Goal: Task Accomplishment & Management: Use online tool/utility

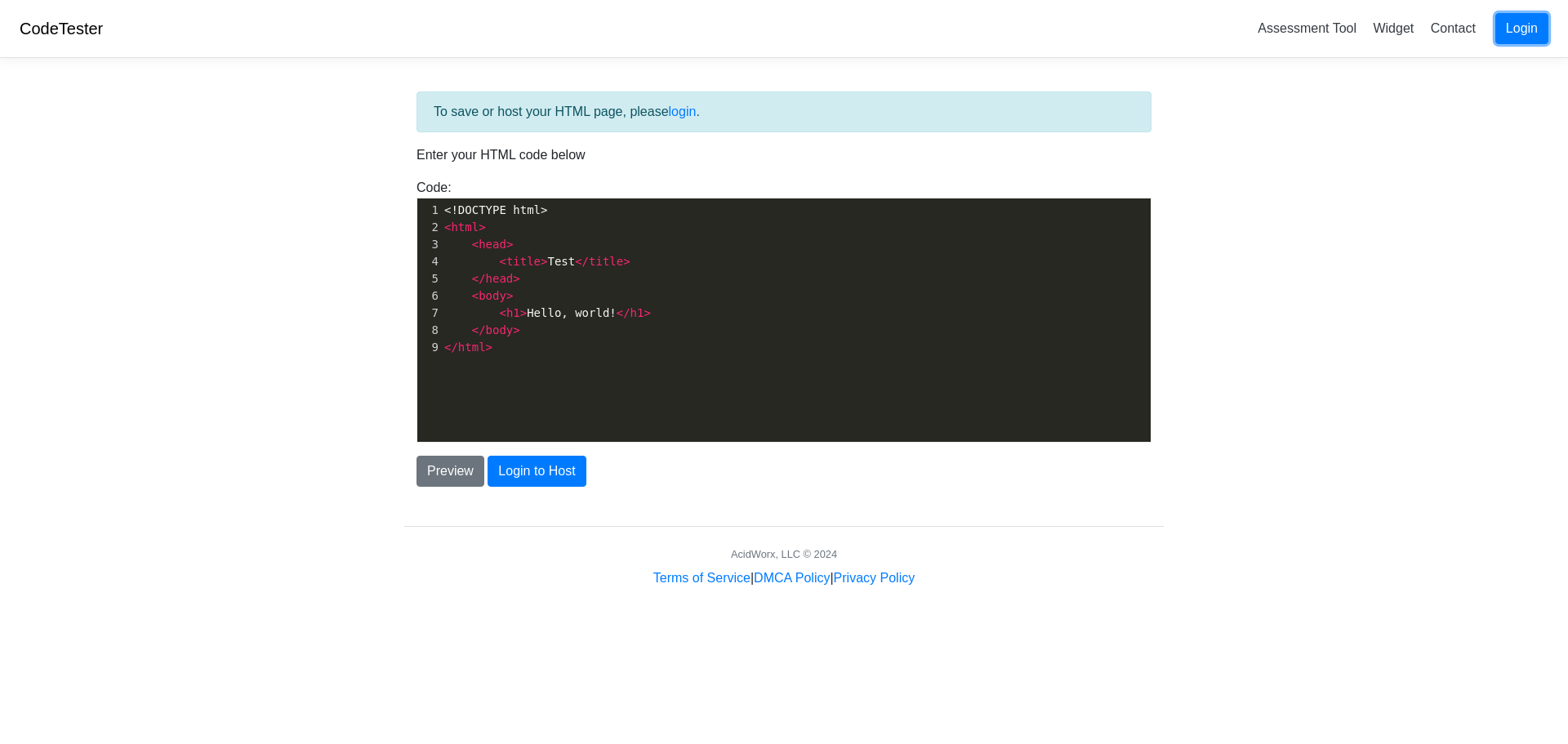
click at [1523, 32] on link "Login" at bounding box center [1522, 29] width 53 height 31
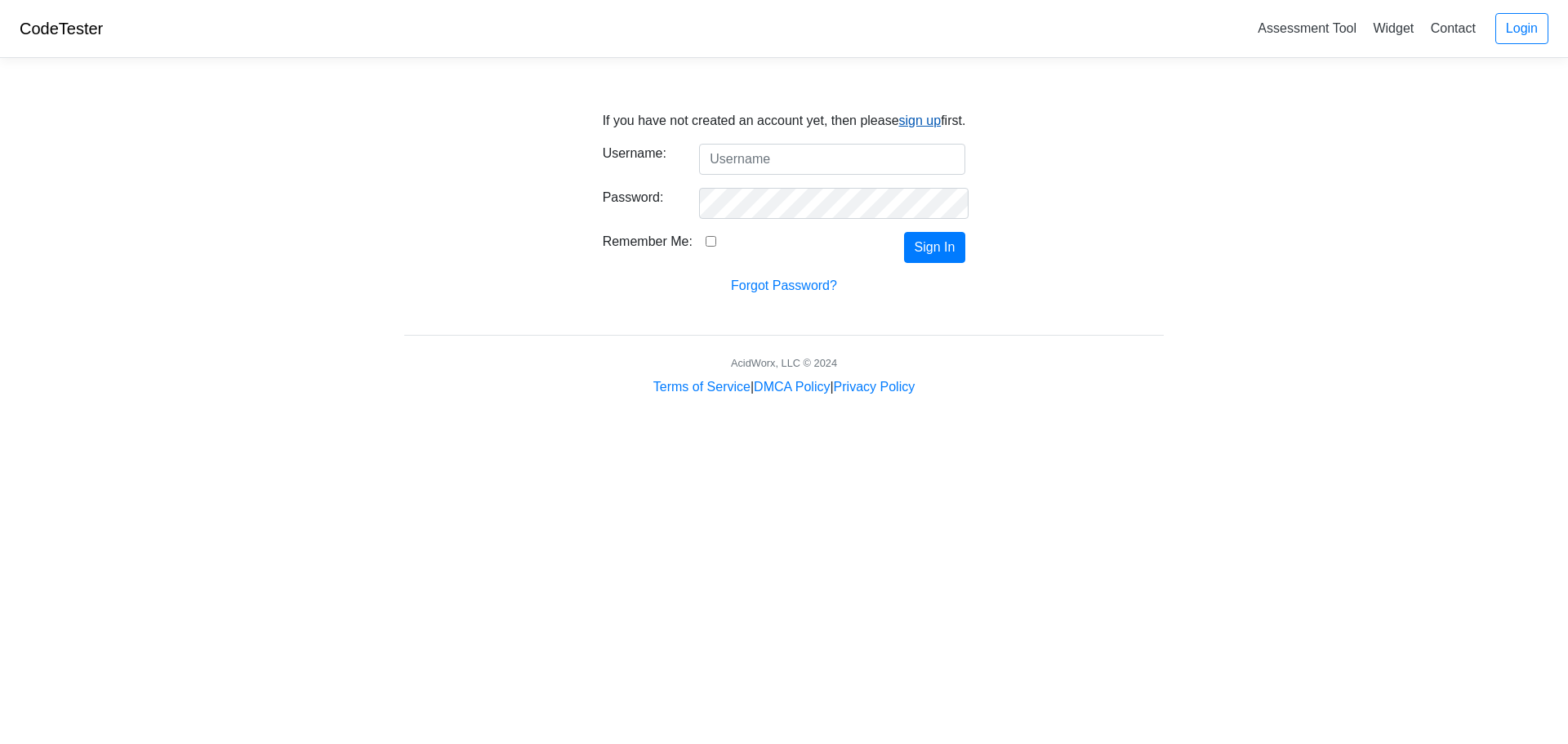
click at [913, 123] on link "sign up" at bounding box center [920, 120] width 43 height 14
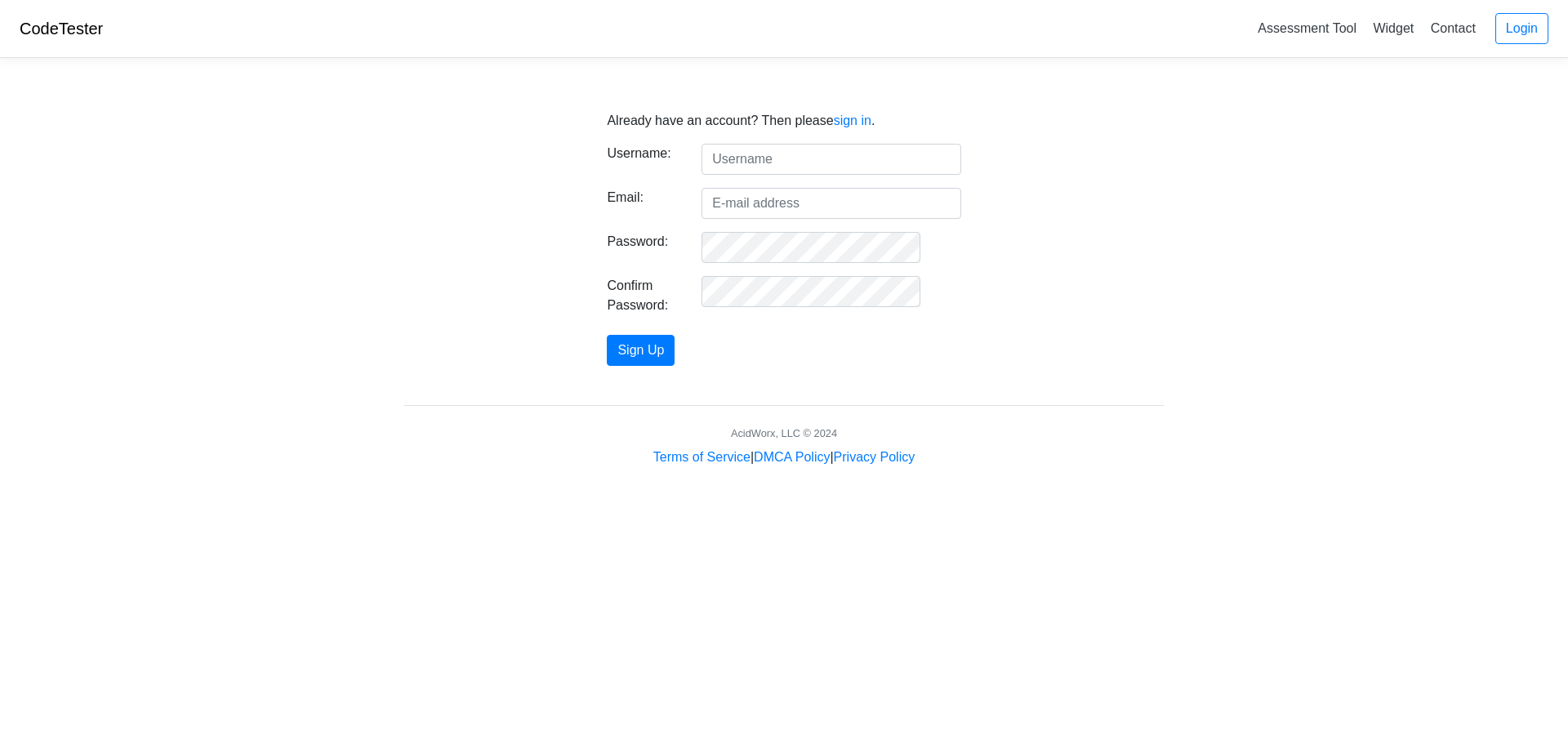
click at [785, 154] on input "text" at bounding box center [831, 160] width 259 height 31
click at [796, 156] on input "text" at bounding box center [831, 160] width 259 height 31
type input "chadcrumbley"
click at [781, 204] on input "Email:" at bounding box center [831, 203] width 259 height 31
type input "[EMAIL_ADDRESS][DOMAIN_NAME]"
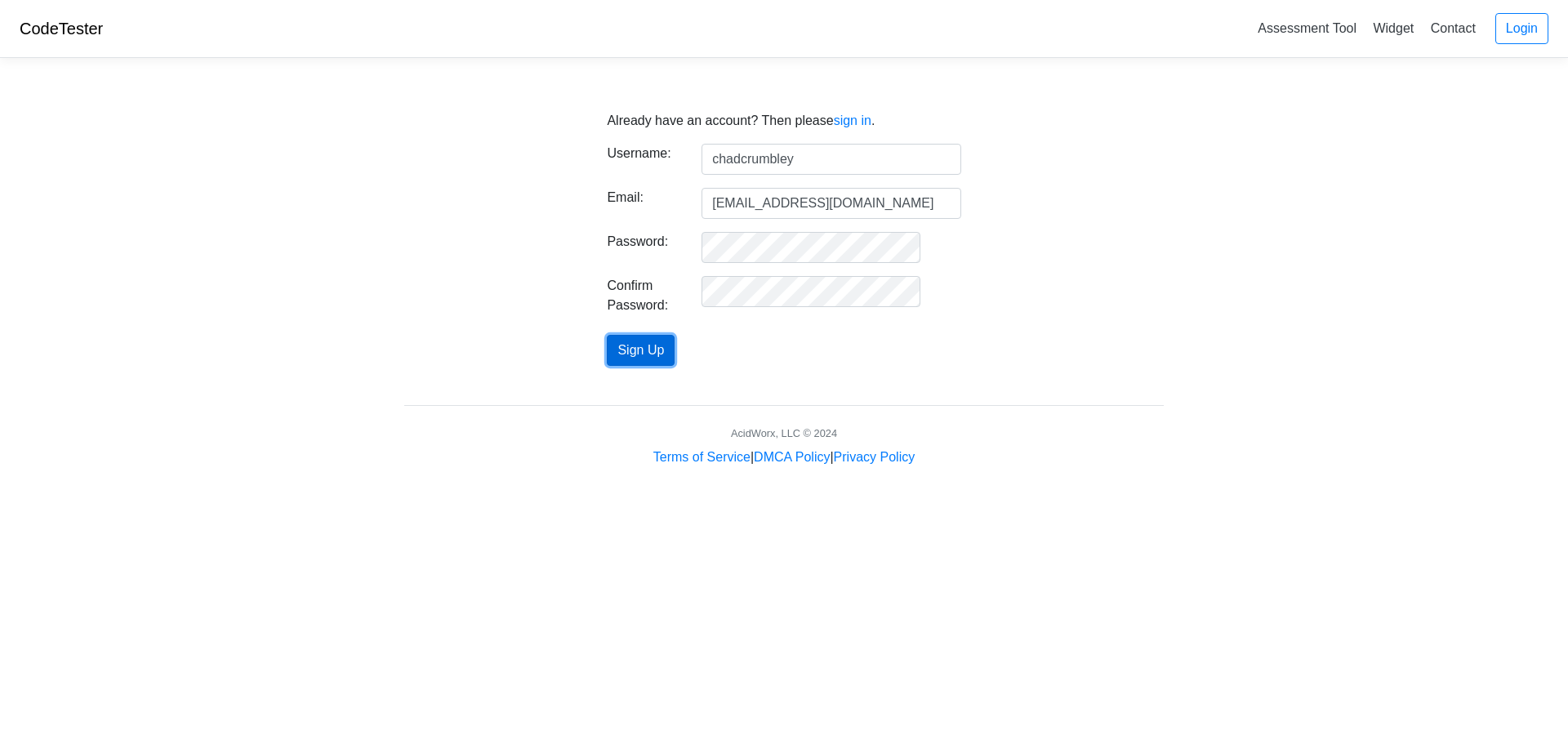
click at [674, 350] on button "Sign Up" at bounding box center [641, 351] width 68 height 31
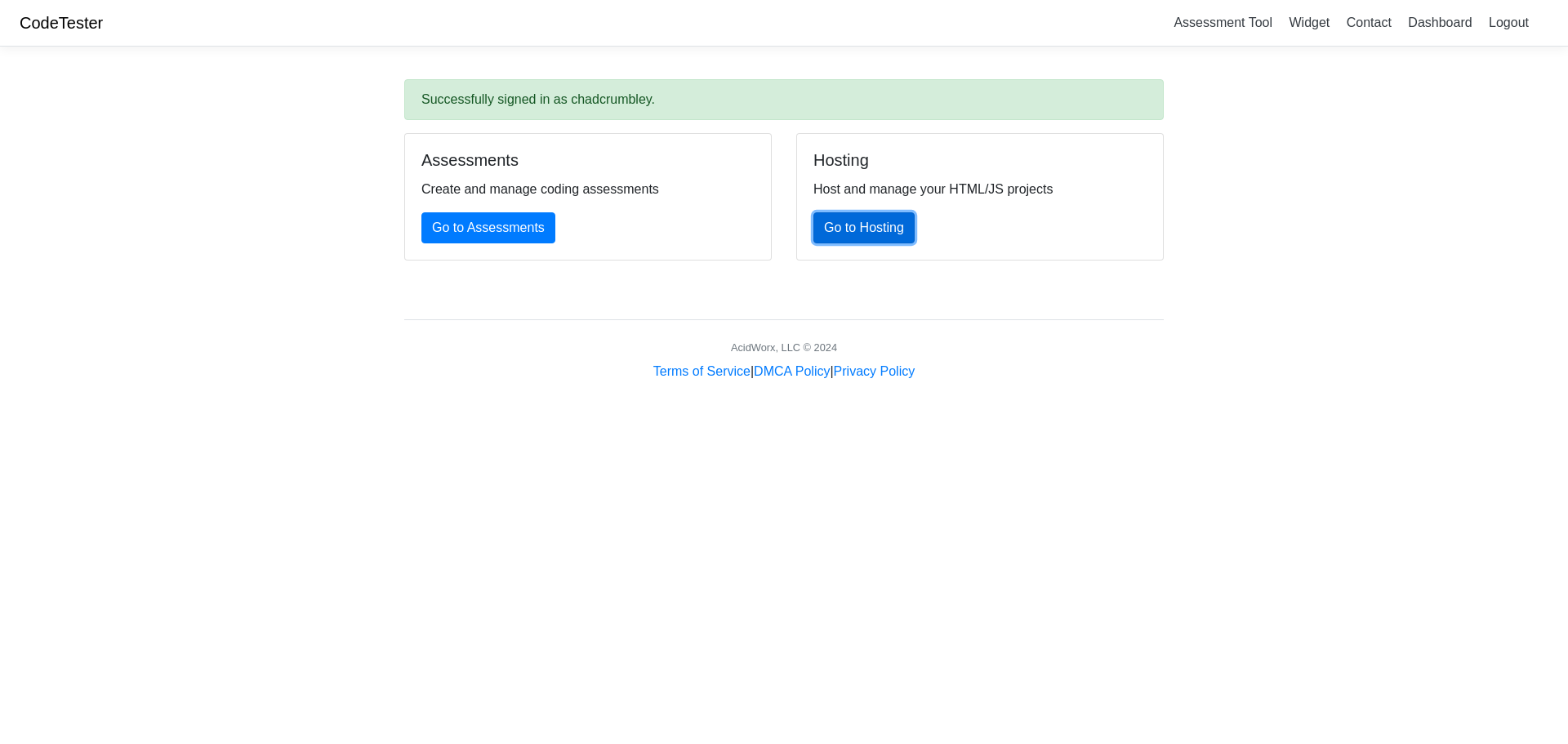
click at [873, 226] on link "Go to Hosting" at bounding box center [864, 229] width 101 height 31
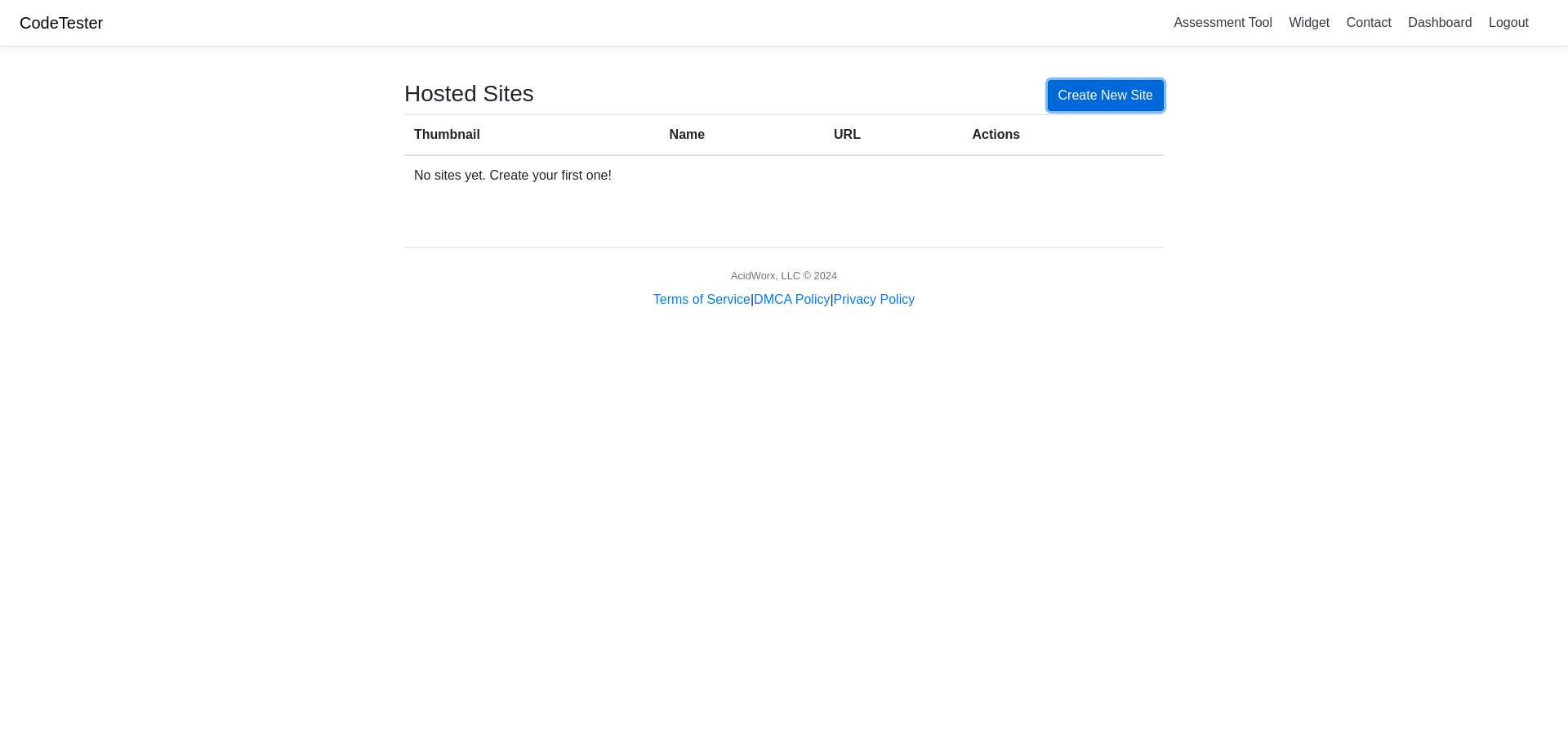
click at [1114, 104] on link "Create New Site" at bounding box center [1107, 96] width 117 height 31
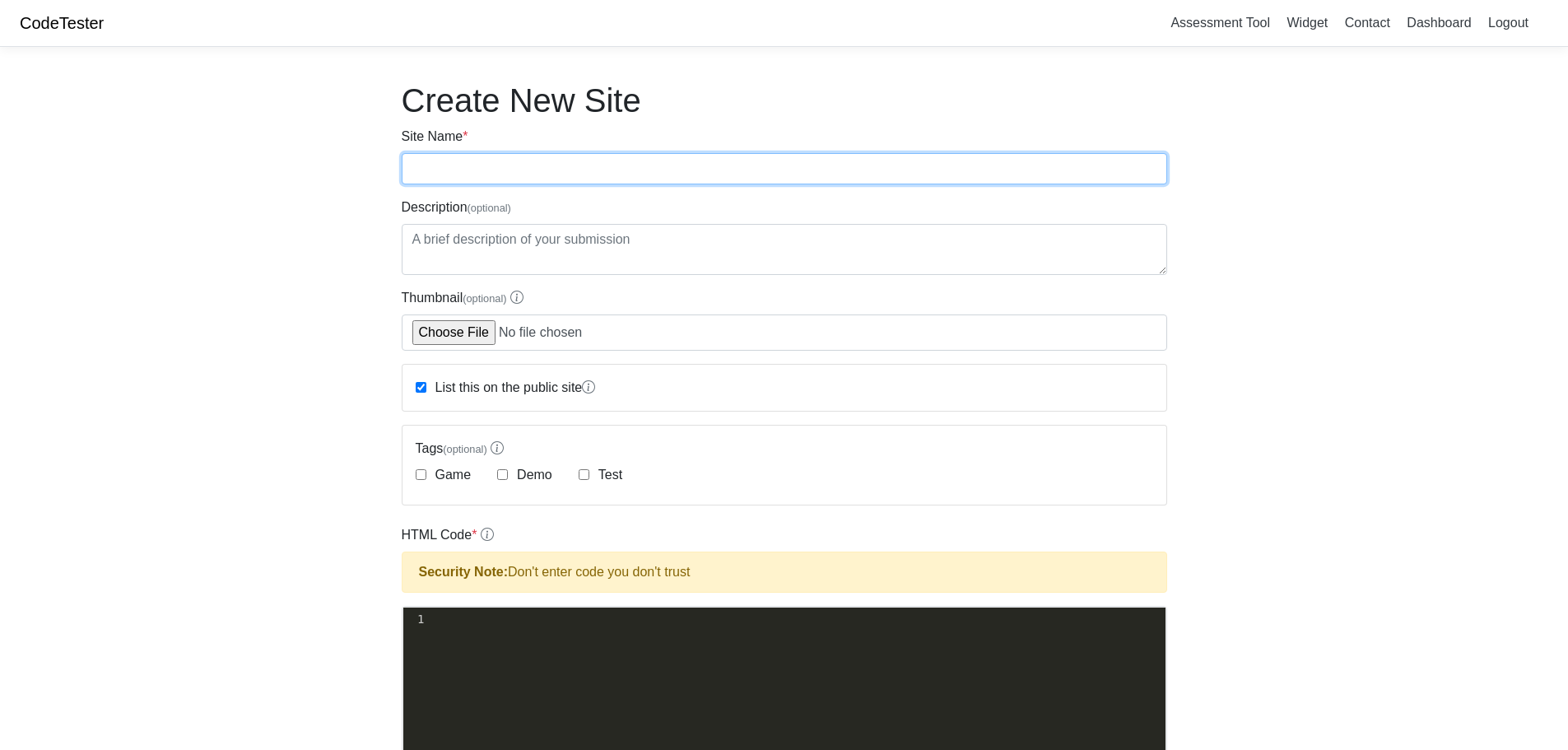
click at [556, 170] on input "Site Name *" at bounding box center [784, 169] width 766 height 32
type input "C"
type input "R"
type input "Observation"
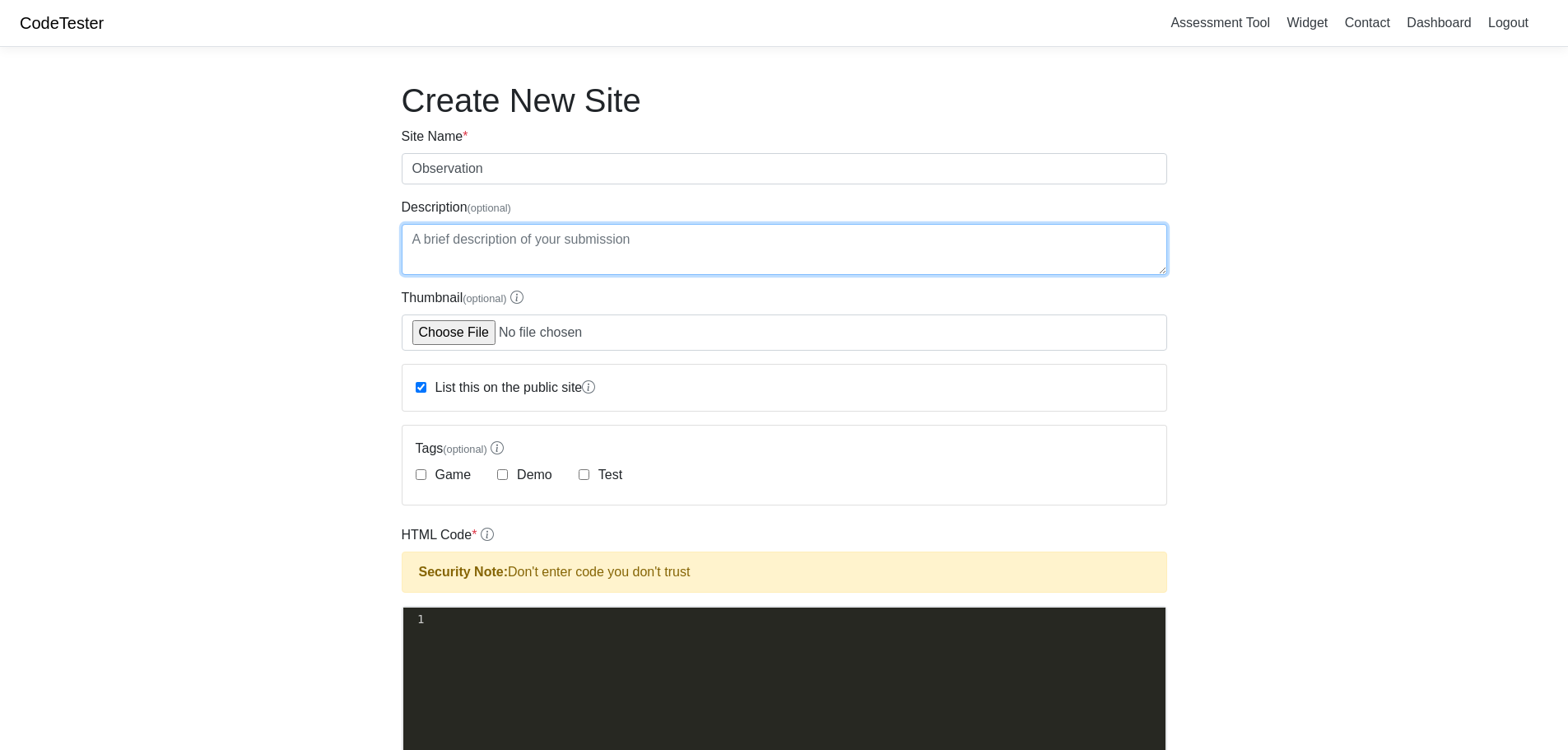
click at [512, 244] on textarea "Description (optional)" at bounding box center [784, 250] width 766 height 51
